Goal: Task Accomplishment & Management: Use online tool/utility

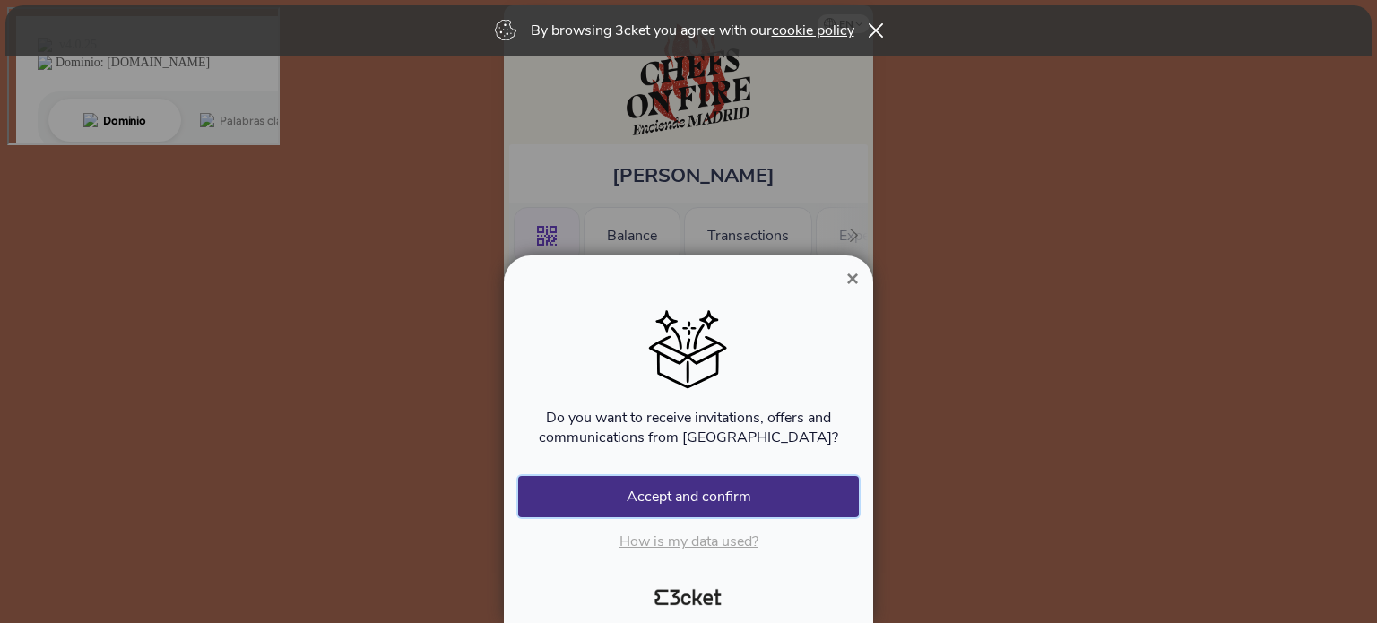
click at [709, 506] on button "Accept and confirm" at bounding box center [688, 496] width 341 height 41
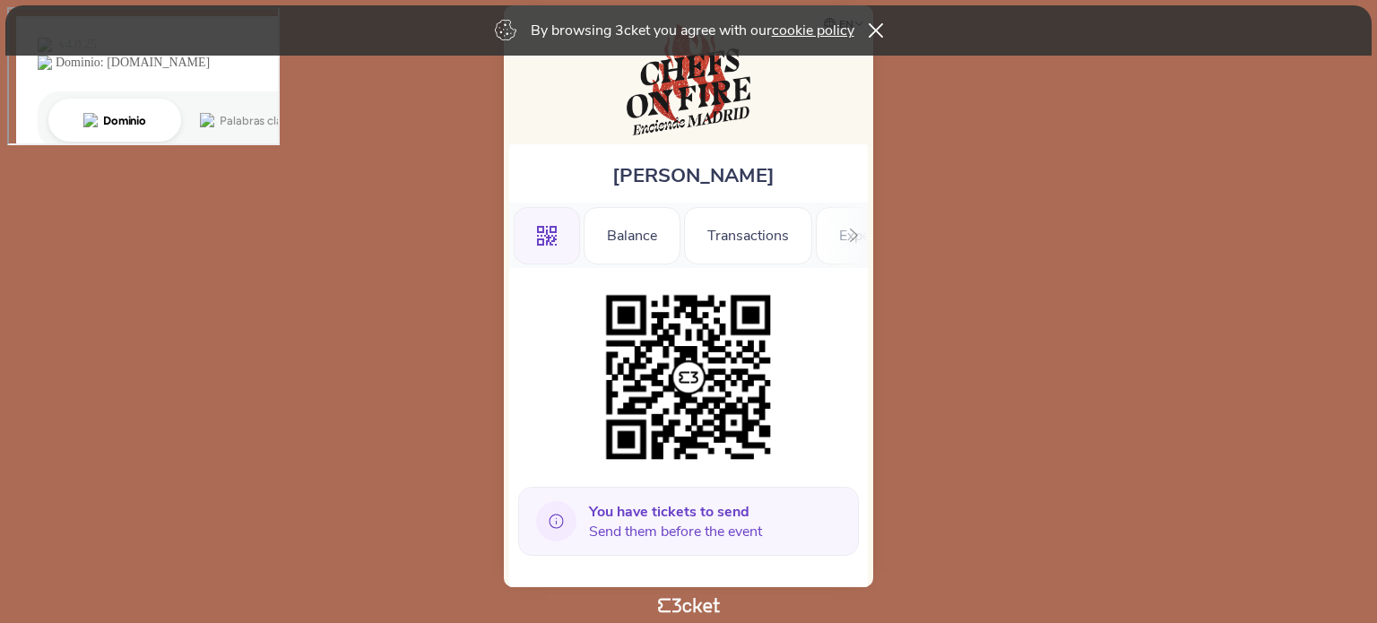
click at [554, 522] on icon at bounding box center [556, 521] width 40 height 40
click at [705, 502] on b "You have tickets to send" at bounding box center [669, 512] width 160 height 20
click at [692, 377] on img at bounding box center [688, 377] width 183 height 183
click at [576, 247] on div ".st0{fill-rule:evenodd;clip-rule:evenodd;}" at bounding box center [547, 235] width 66 height 57
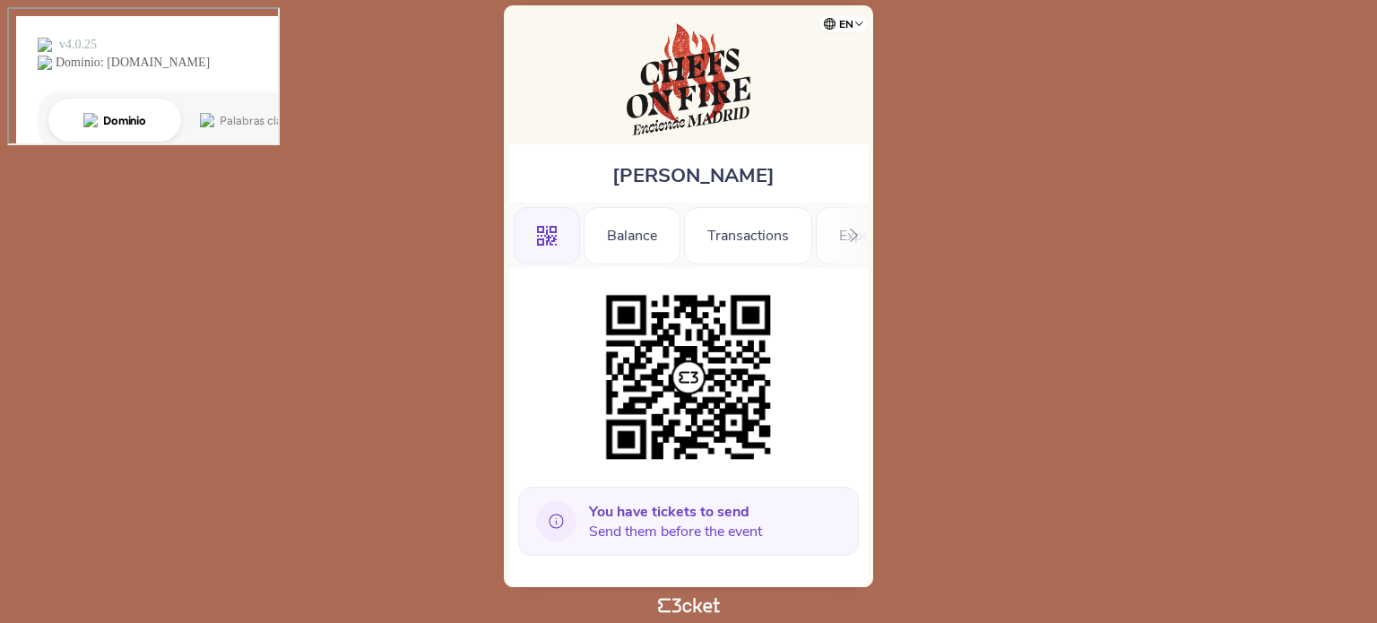
click at [853, 233] on icon at bounding box center [853, 235] width 13 height 13
click at [850, 233] on div "Information" at bounding box center [805, 235] width 120 height 57
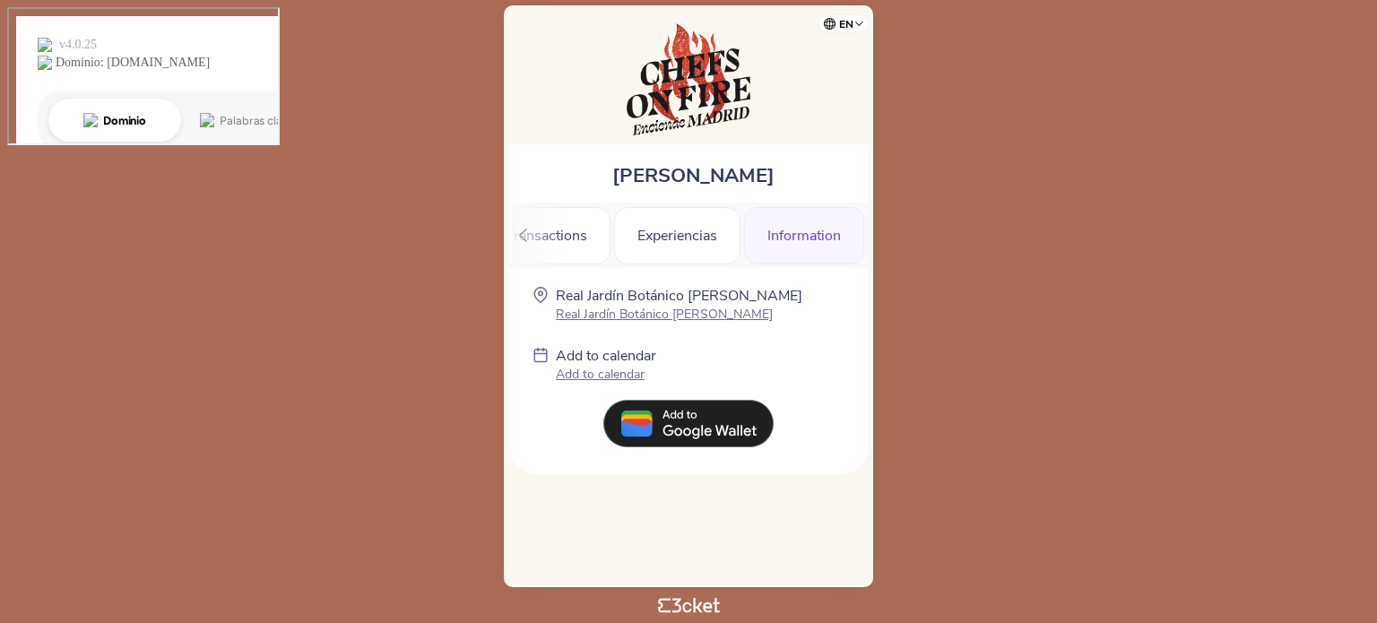
click at [520, 228] on div at bounding box center [523, 235] width 28 height 65
click at [520, 228] on div ".st0{fill-rule:evenodd;clip-rule:evenodd;}" at bounding box center [547, 235] width 66 height 57
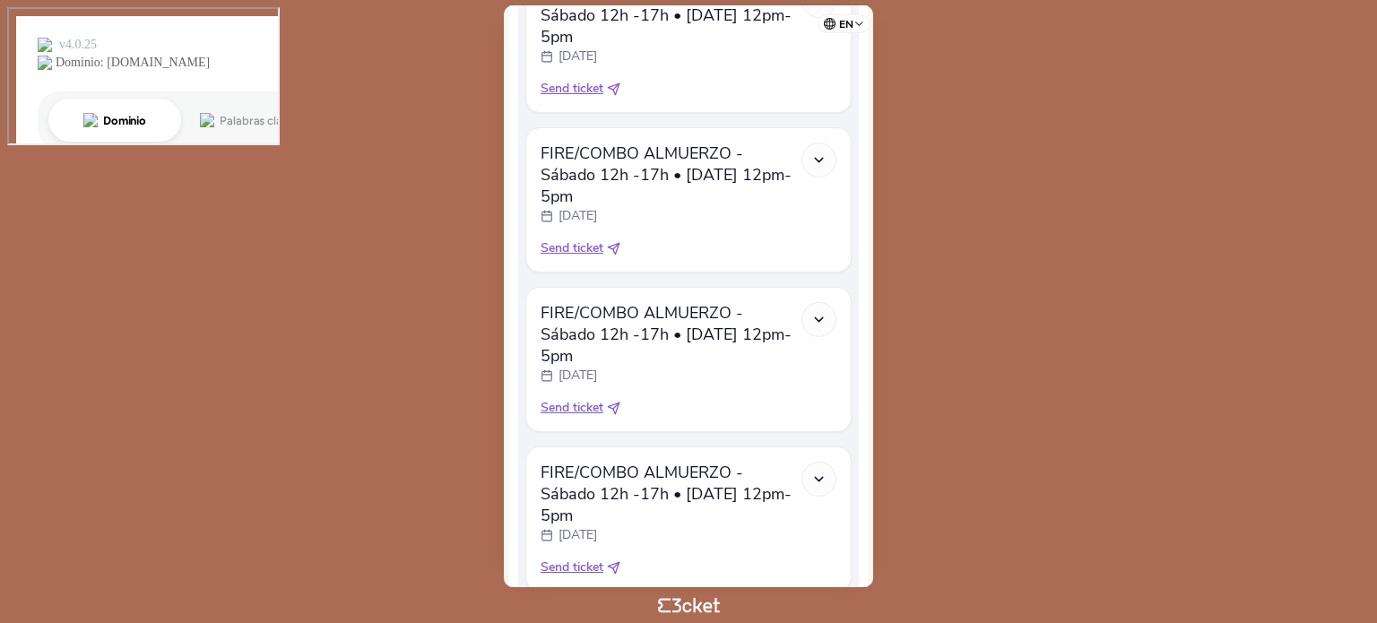
scroll to position [718, 0]
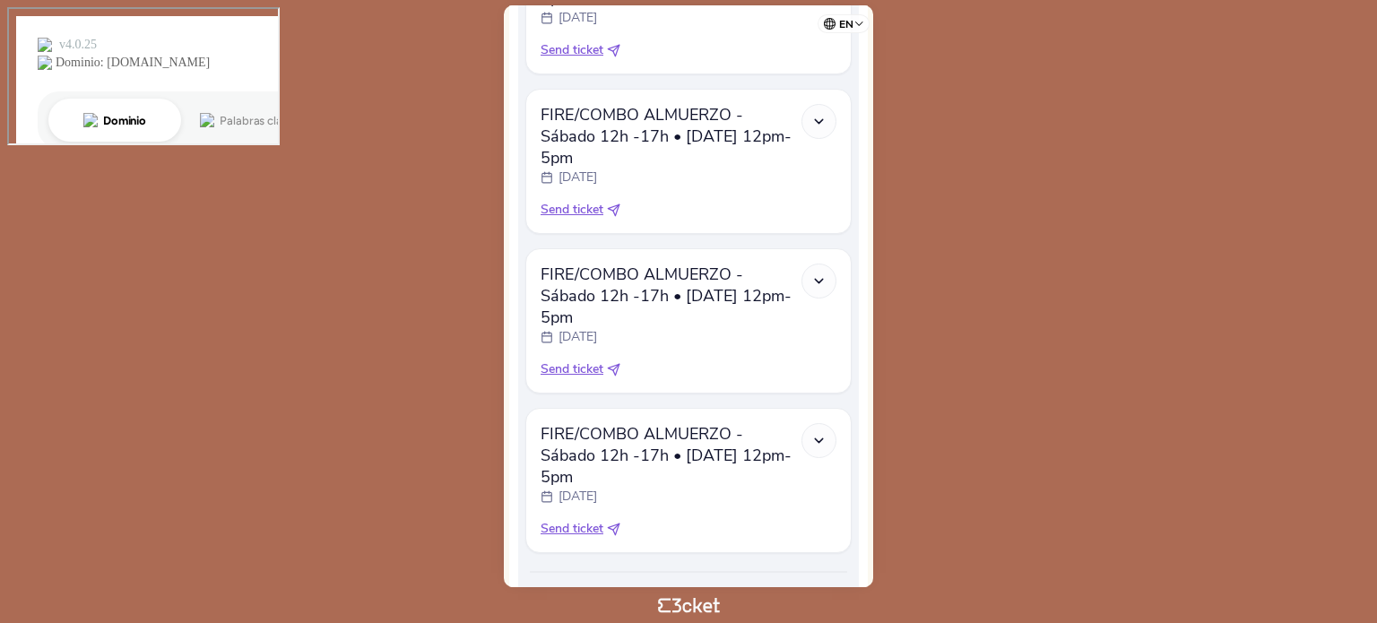
click at [613, 524] on icon at bounding box center [614, 530] width 12 height 12
select select "34"
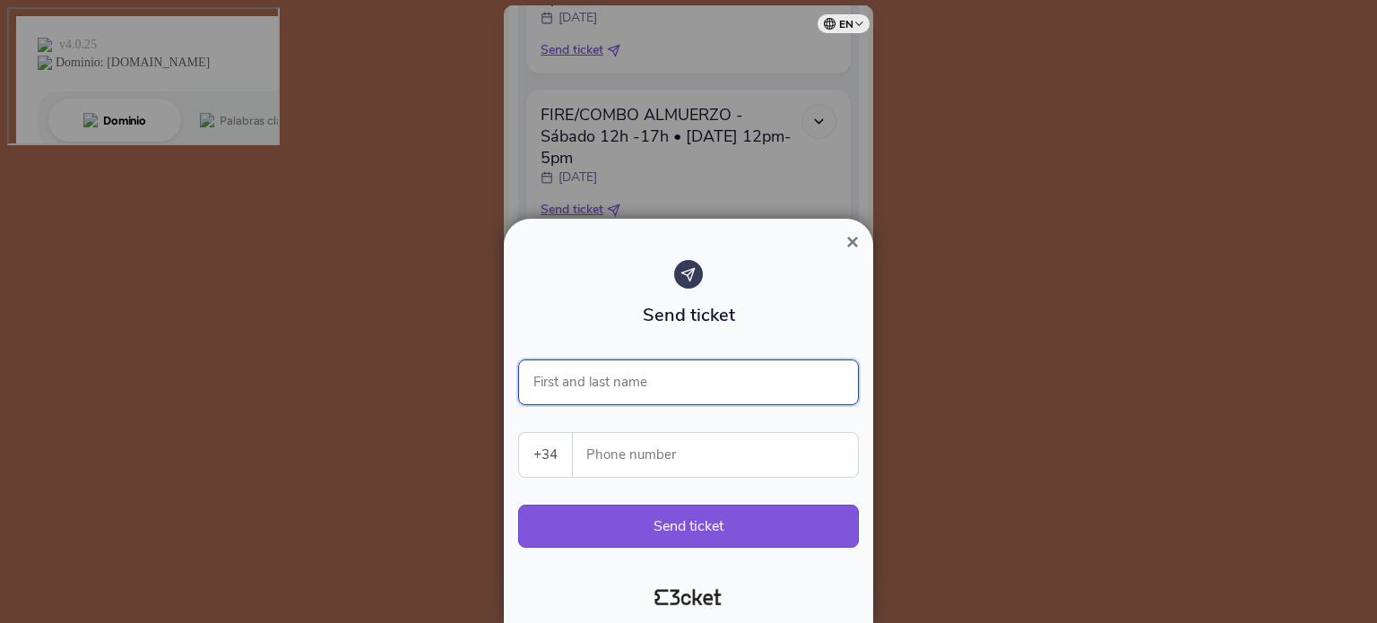
click at [619, 384] on input "First and last name" at bounding box center [688, 382] width 341 height 46
type input "Sara Fernandez"
drag, startPoint x: 541, startPoint y: 452, endPoint x: 570, endPoint y: 450, distance: 29.6
click at [545, 451] on select "Portugal (+351) Spain (+34) Belgium (+32) France (+33) United Kingdom (+44) Ger…" at bounding box center [545, 455] width 53 height 44
click at [519, 433] on select "Portugal (+351) Spain (+34) Belgium (+32) France (+33) United Kingdom (+44) Ger…" at bounding box center [545, 455] width 53 height 44
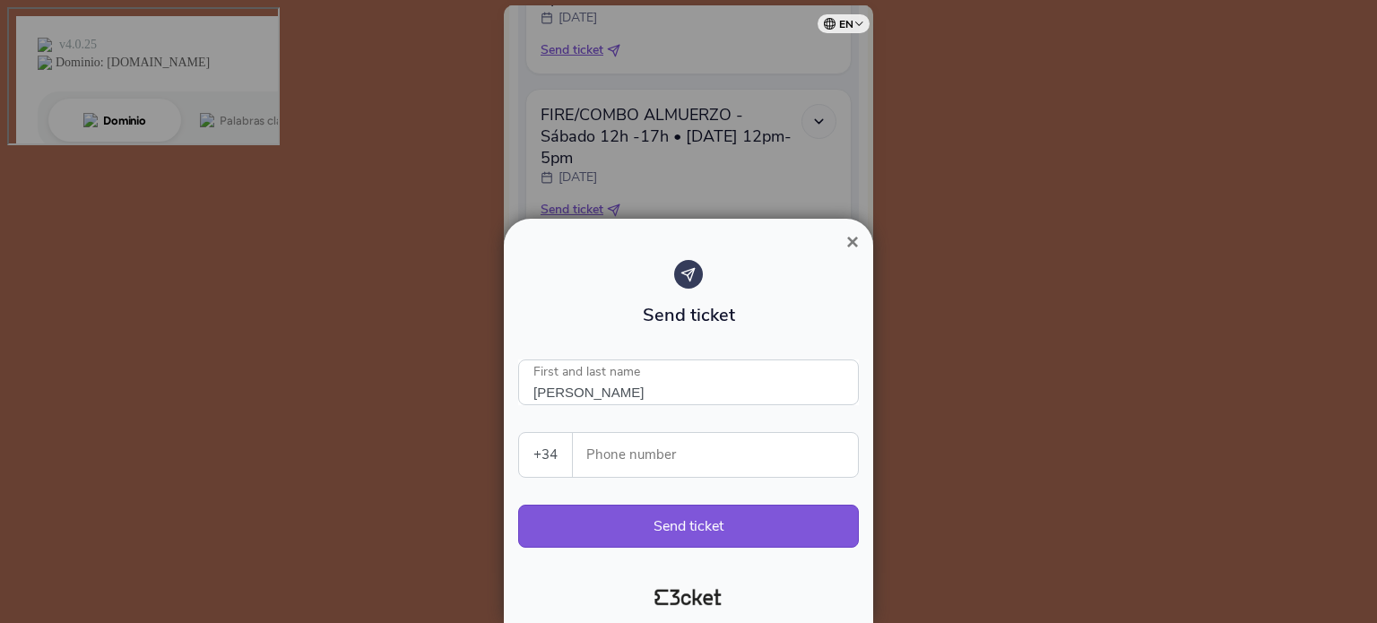
select select "44"
type input "7513656870"
click at [732, 524] on button "Send ticket" at bounding box center [688, 526] width 341 height 43
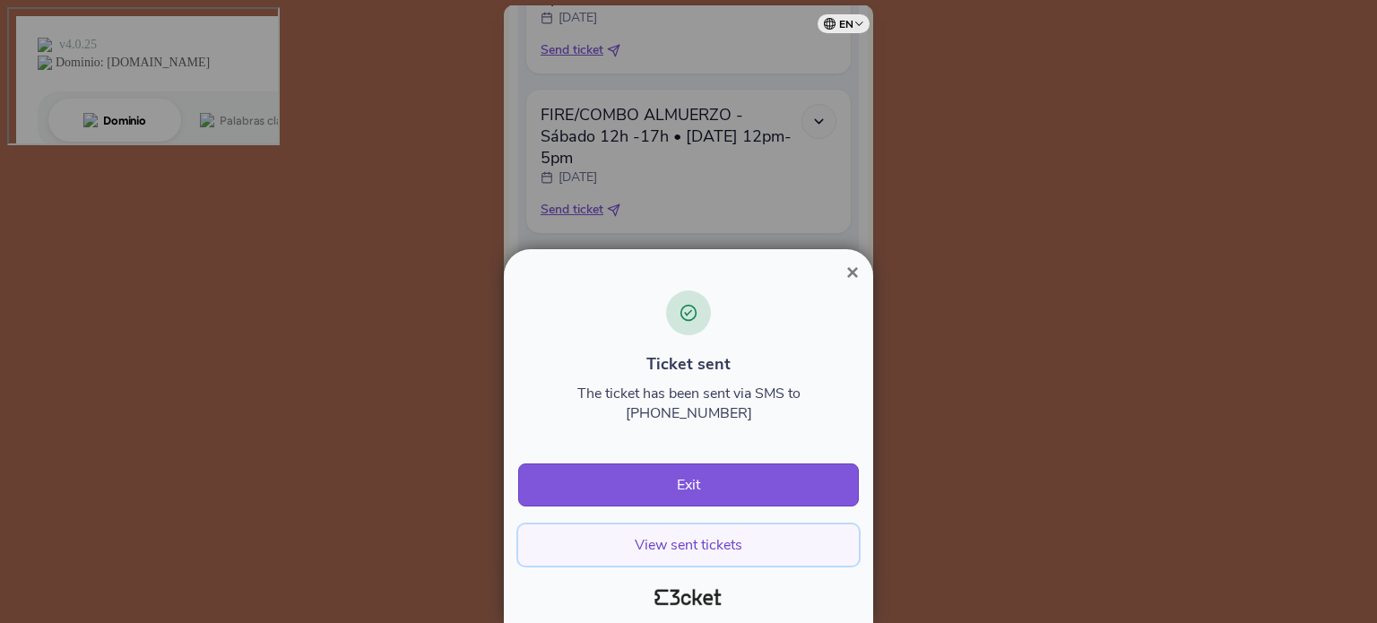
click at [691, 546] on button "View sent tickets" at bounding box center [688, 544] width 341 height 41
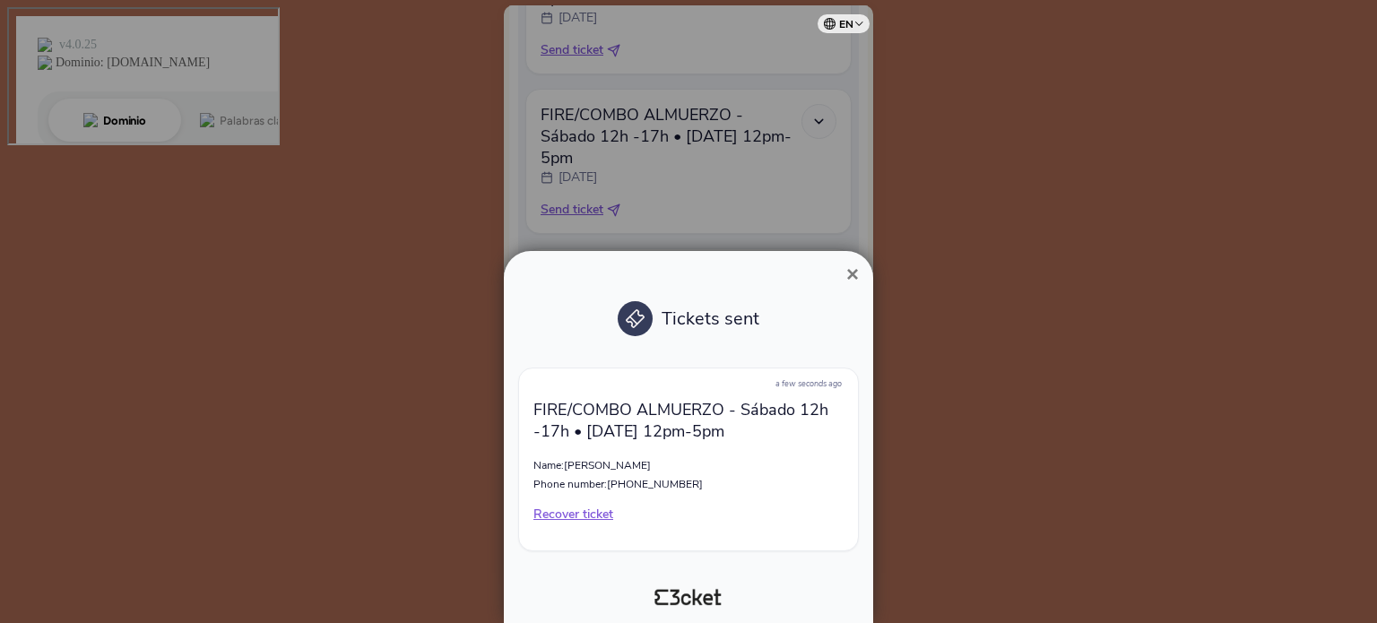
click at [853, 274] on span "×" at bounding box center [852, 274] width 13 height 24
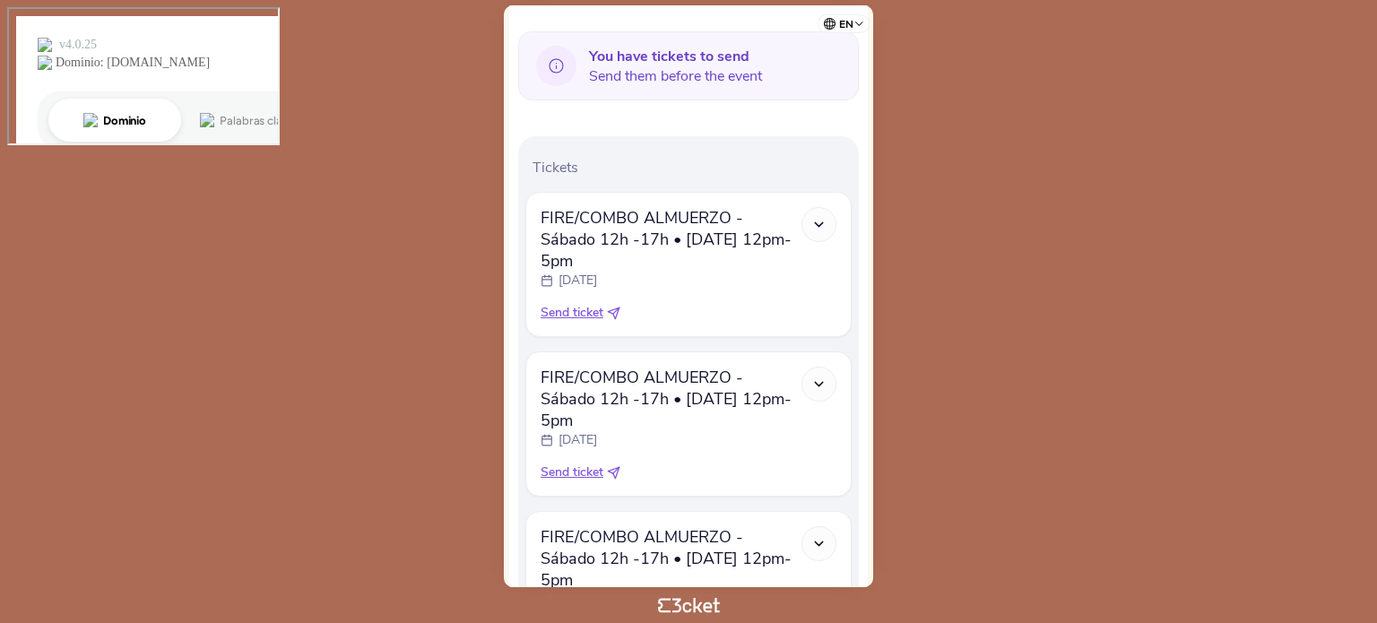
scroll to position [579, 0]
